Goal: Information Seeking & Learning: Learn about a topic

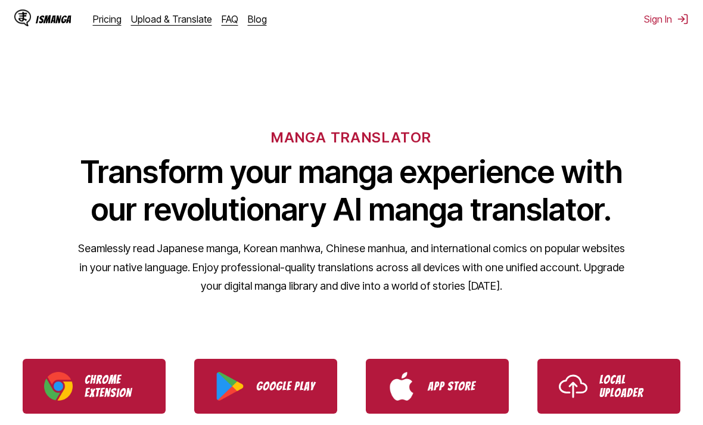
click at [662, 20] on button "Sign In" at bounding box center [666, 19] width 45 height 12
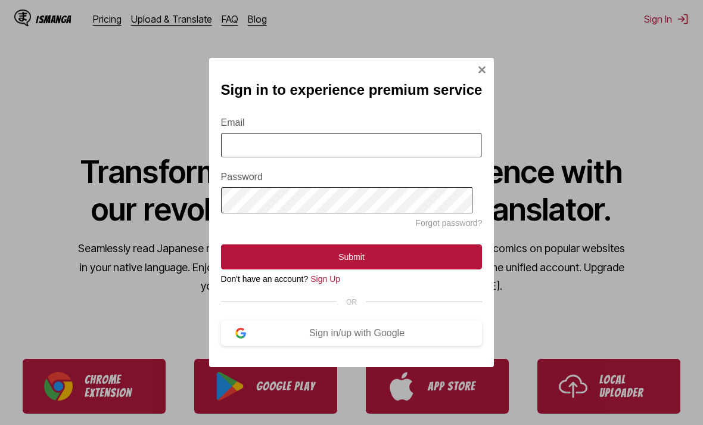
click at [387, 147] on input "Email" at bounding box center [351, 145] width 261 height 24
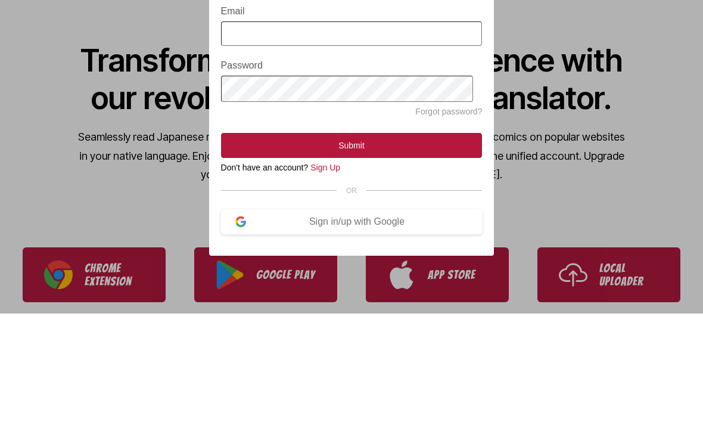
click at [339, 274] on link "Sign Up" at bounding box center [325, 279] width 30 height 10
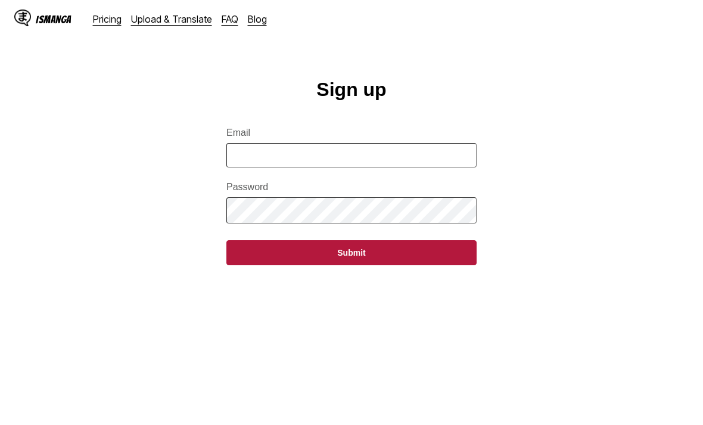
click at [410, 153] on input "Email" at bounding box center [351, 155] width 250 height 24
type input "**********"
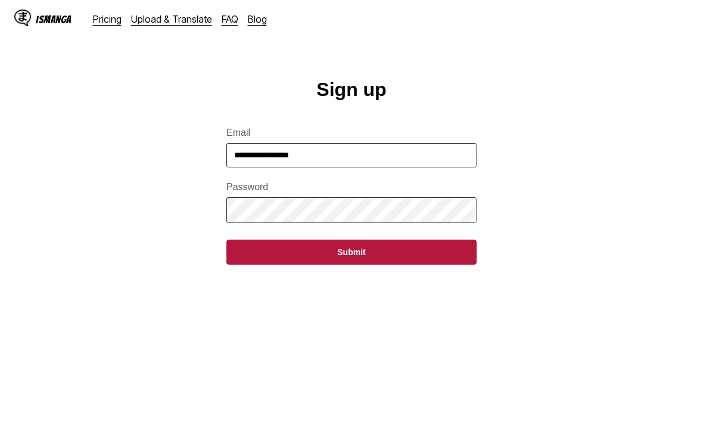
click at [445, 259] on button "Submit" at bounding box center [351, 251] width 250 height 25
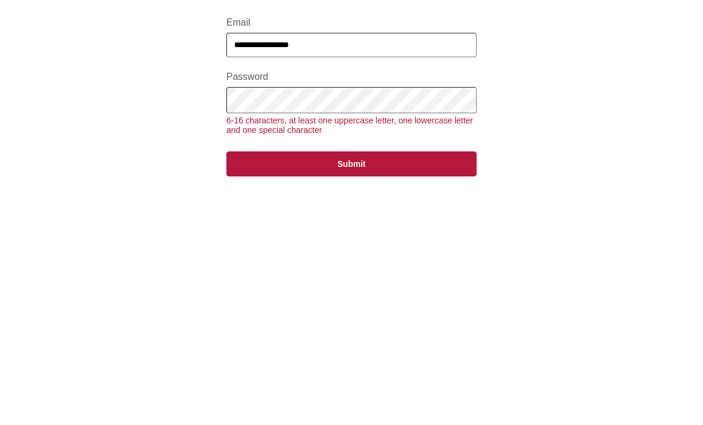
click at [459, 261] on button "Submit" at bounding box center [351, 273] width 250 height 25
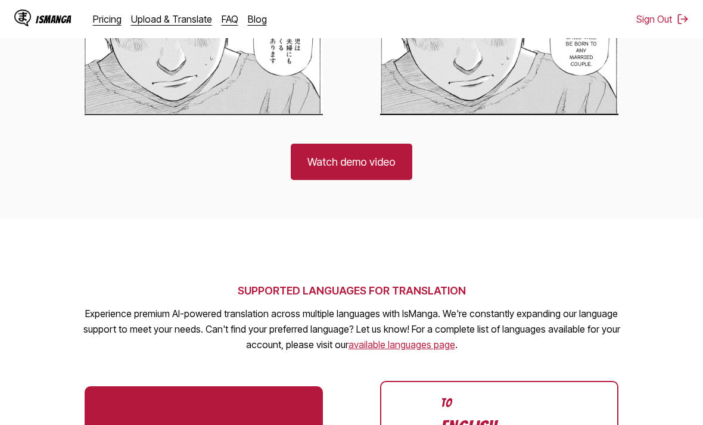
scroll to position [944, 0]
click at [379, 151] on link "Watch demo video" at bounding box center [351, 161] width 121 height 36
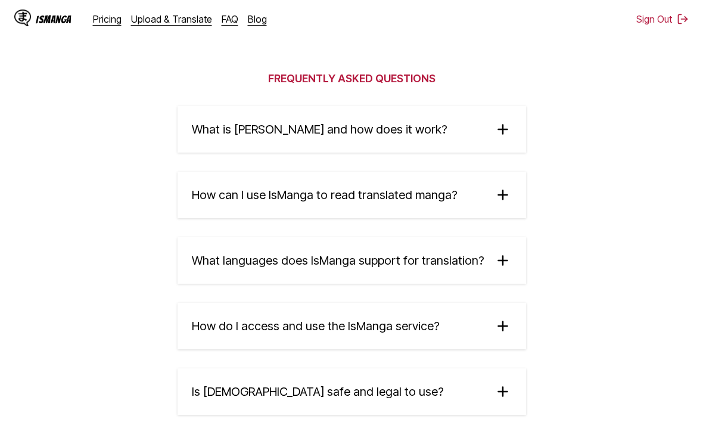
scroll to position [1918, 0]
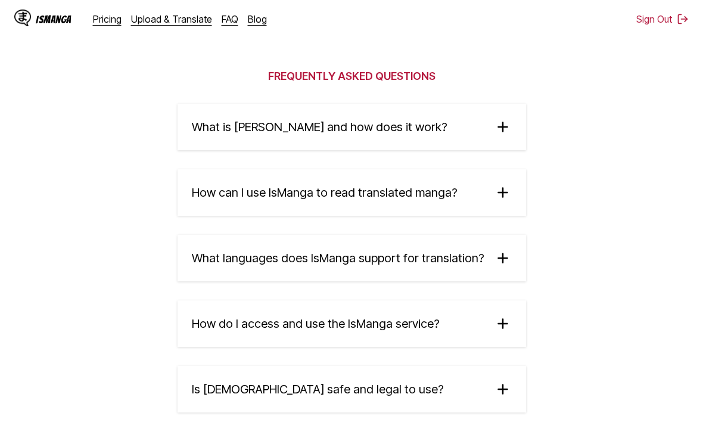
click at [494, 201] on img at bounding box center [503, 192] width 18 height 18
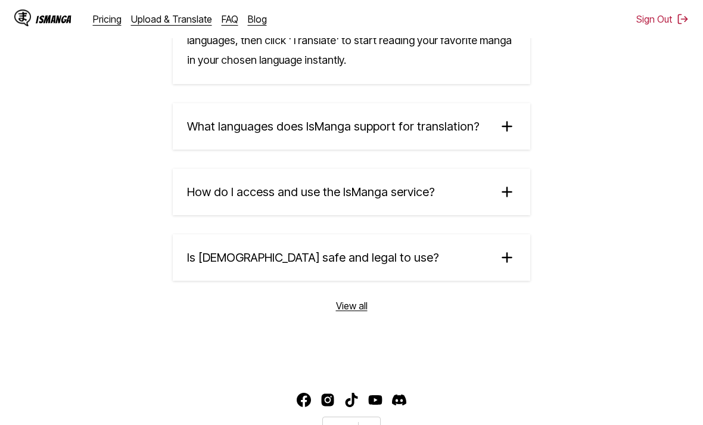
scroll to position [2224, 0]
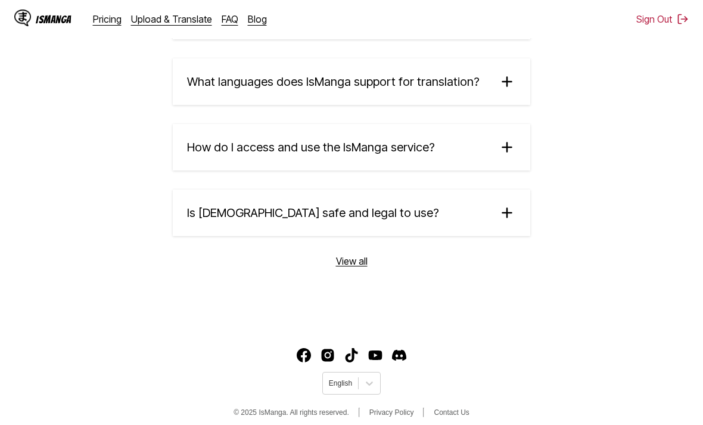
click at [498, 159] on summary "How do I access and use the IsManga service?" at bounding box center [351, 147] width 357 height 46
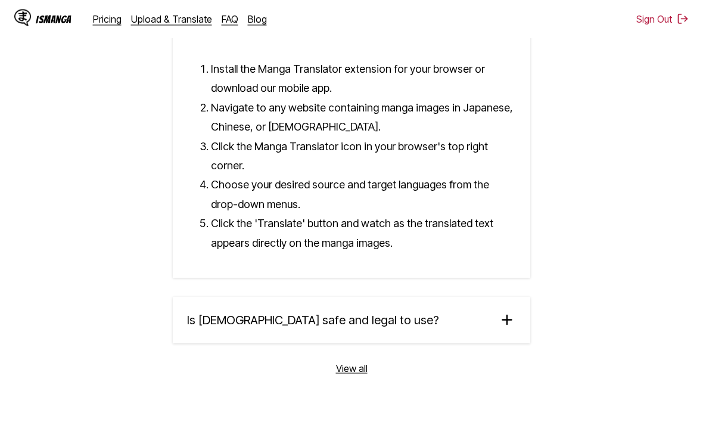
scroll to position [2433, 0]
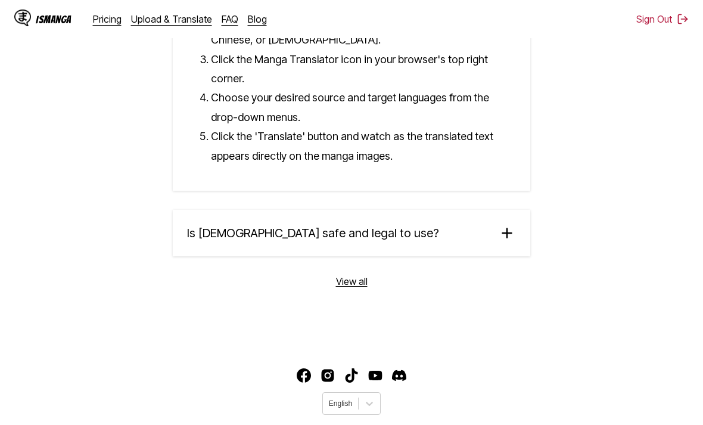
click at [355, 287] on link "View all" at bounding box center [352, 281] width 32 height 12
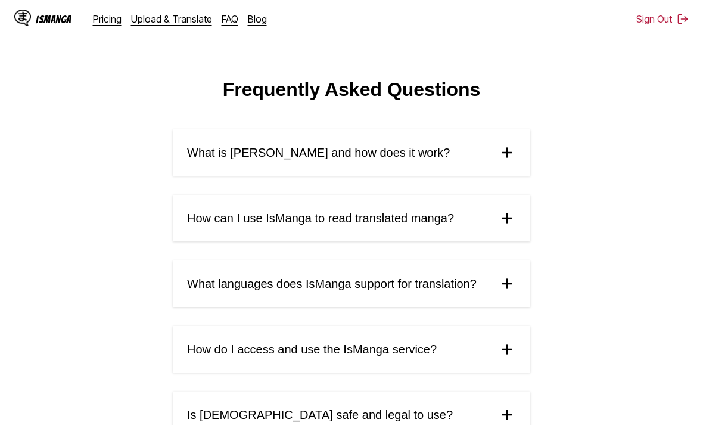
click at [359, 289] on span "What languages does IsManga support for translation?" at bounding box center [331, 284] width 289 height 14
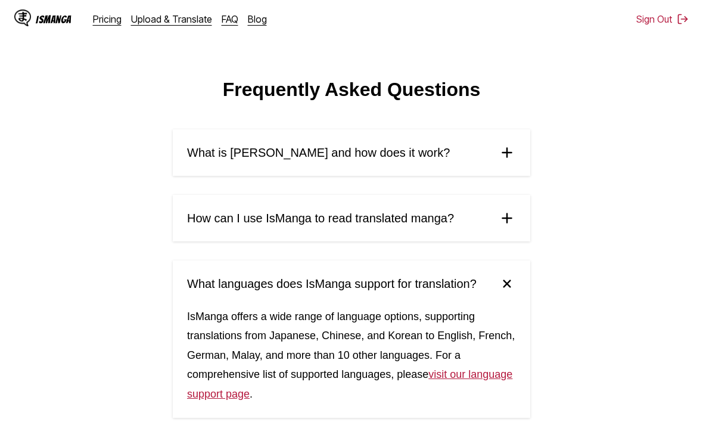
click at [395, 282] on span "What languages does IsManga support for translation?" at bounding box center [331, 284] width 289 height 14
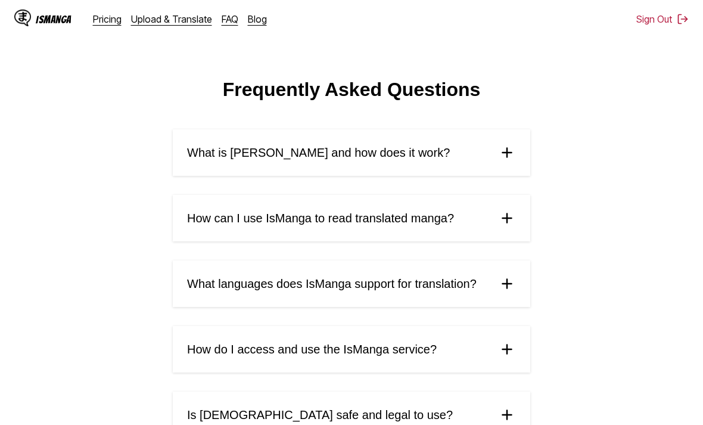
click at [46, 20] on div "IsManga" at bounding box center [54, 19] width 36 height 11
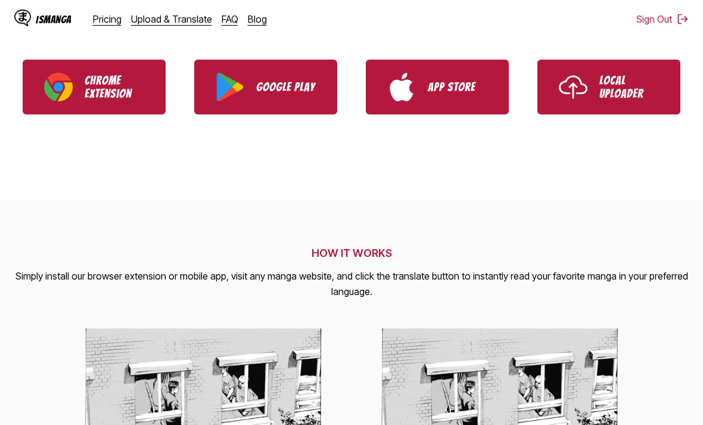
scroll to position [438, 0]
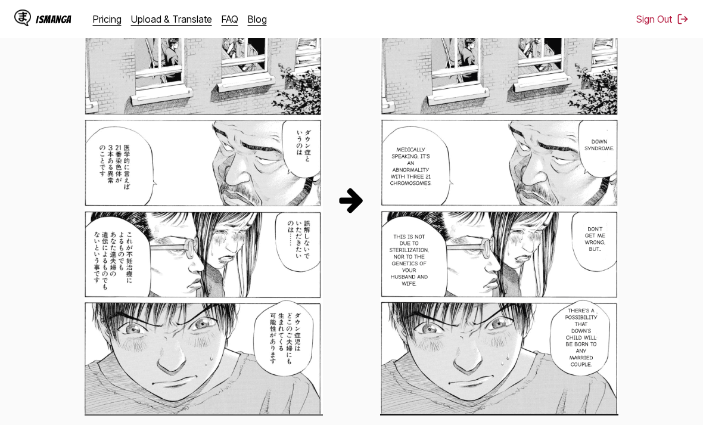
click at [565, 236] on img at bounding box center [499, 200] width 238 height 432
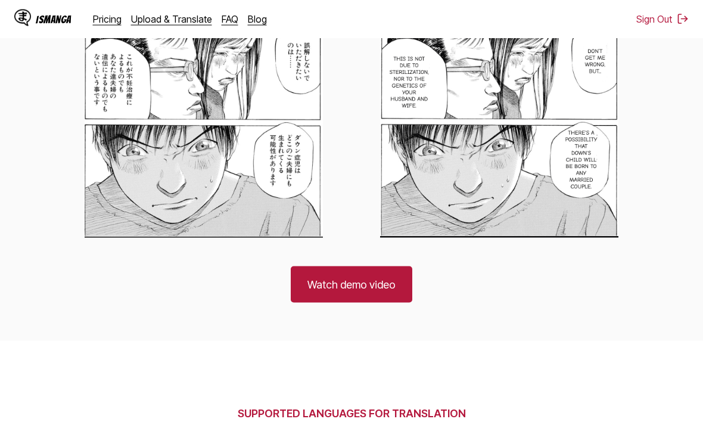
click at [382, 285] on link "Watch demo video" at bounding box center [351, 284] width 121 height 36
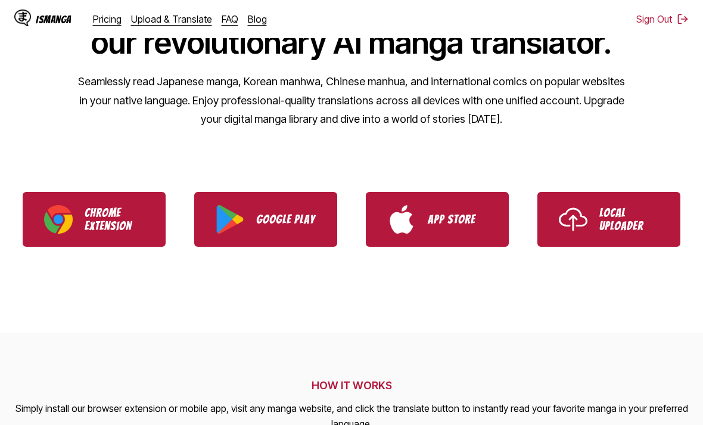
scroll to position [0, 0]
